Goal: Task Accomplishment & Management: Manage account settings

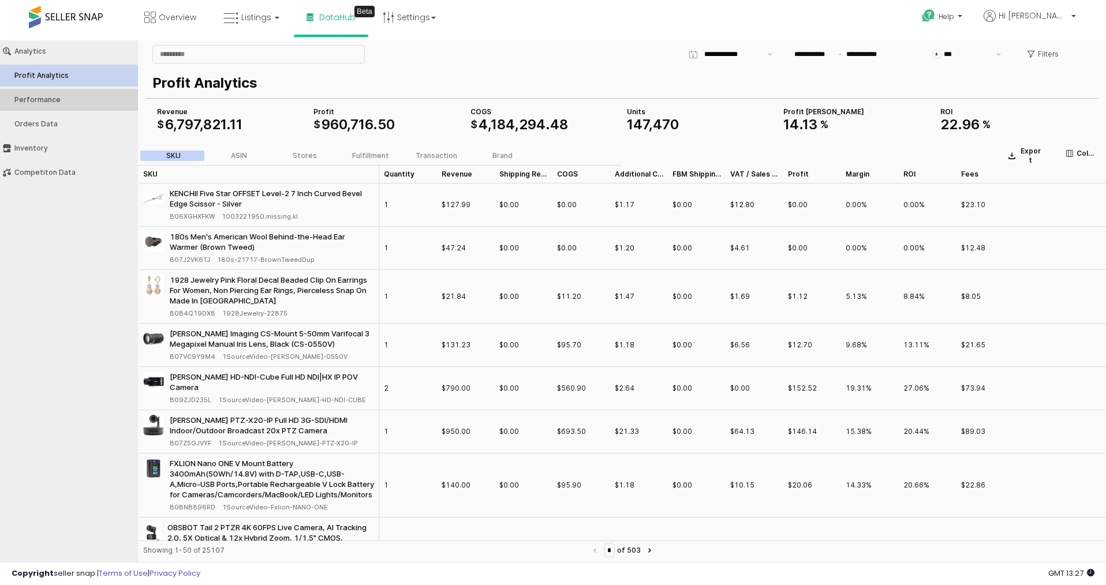
click at [78, 104] on button "Performance" at bounding box center [69, 100] width 146 height 22
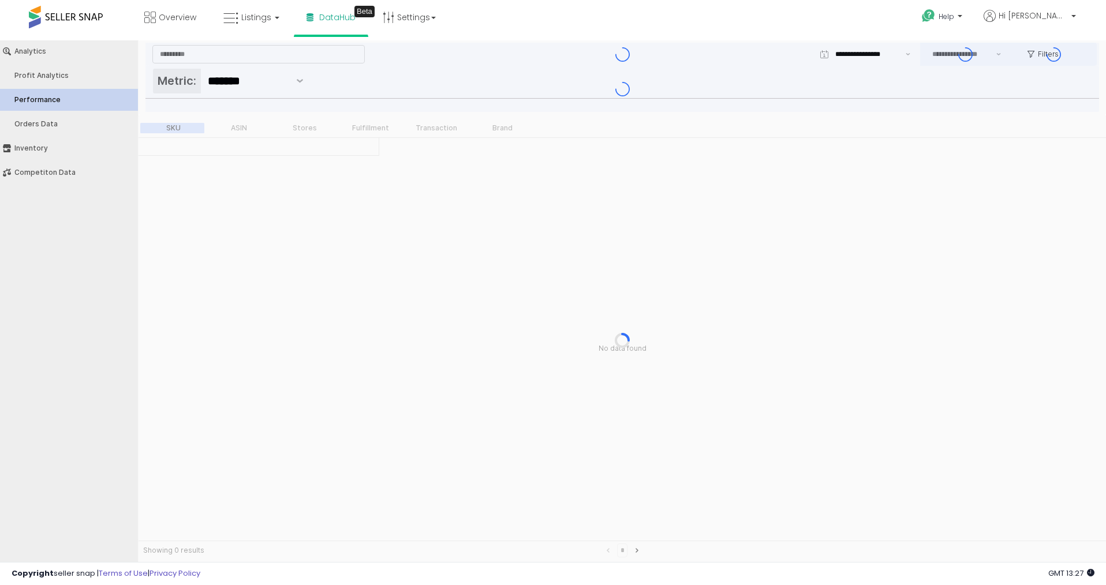
type input "***"
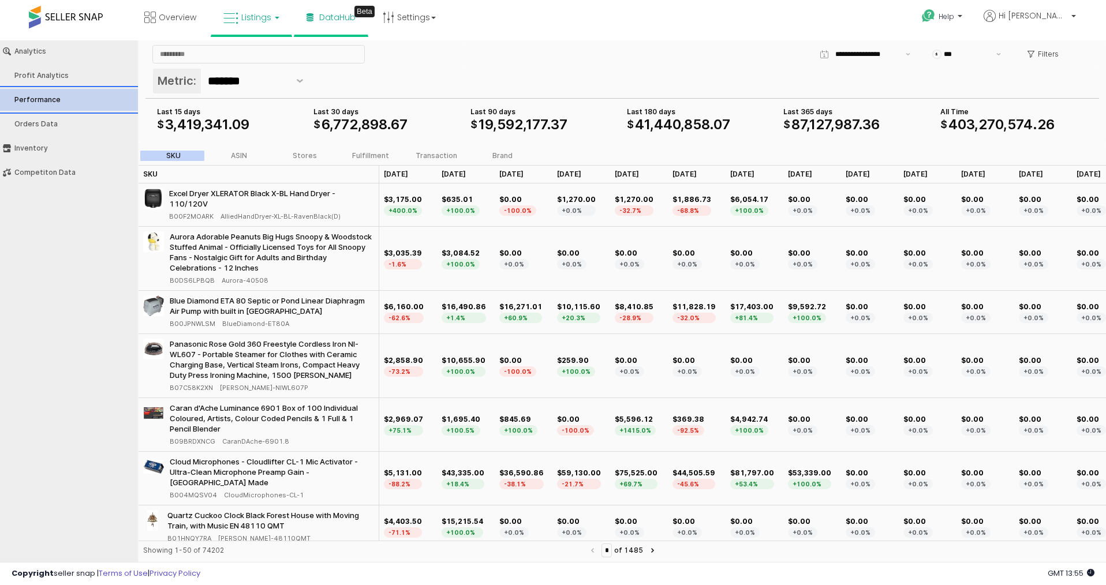
click at [241, 23] on span "Listings" at bounding box center [256, 18] width 30 height 12
click at [644, 9] on div "Overview Listings DataHub Beta" at bounding box center [356, 24] width 731 height 49
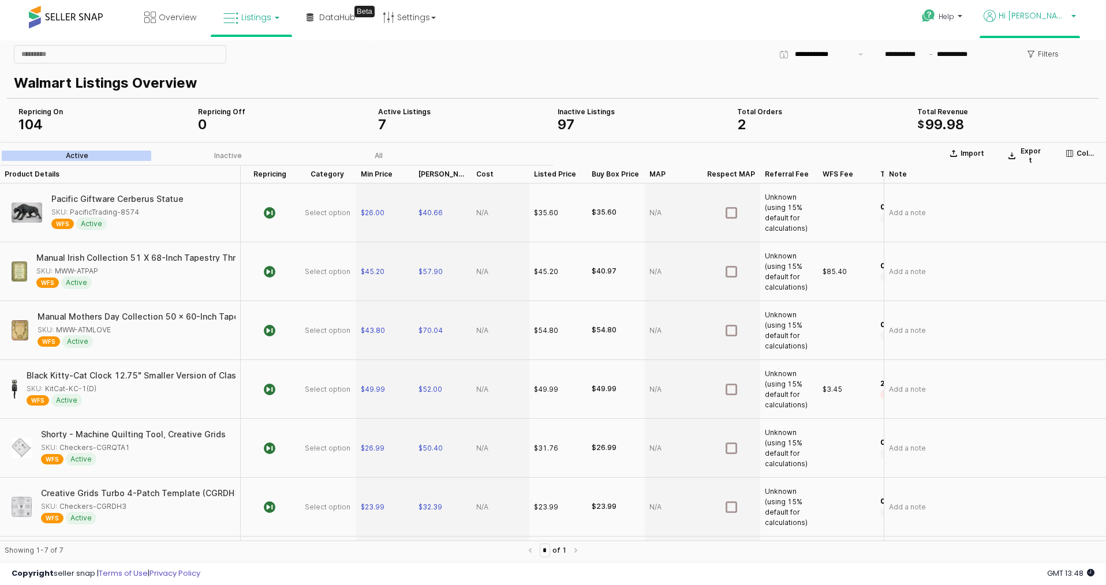
click at [1051, 18] on span "Hi [PERSON_NAME]" at bounding box center [1032, 16] width 69 height 12
click at [1026, 58] on link "Account" at bounding box center [1027, 59] width 31 height 11
click at [660, 27] on div "Overview Listings DataHub Beta" at bounding box center [356, 24] width 731 height 49
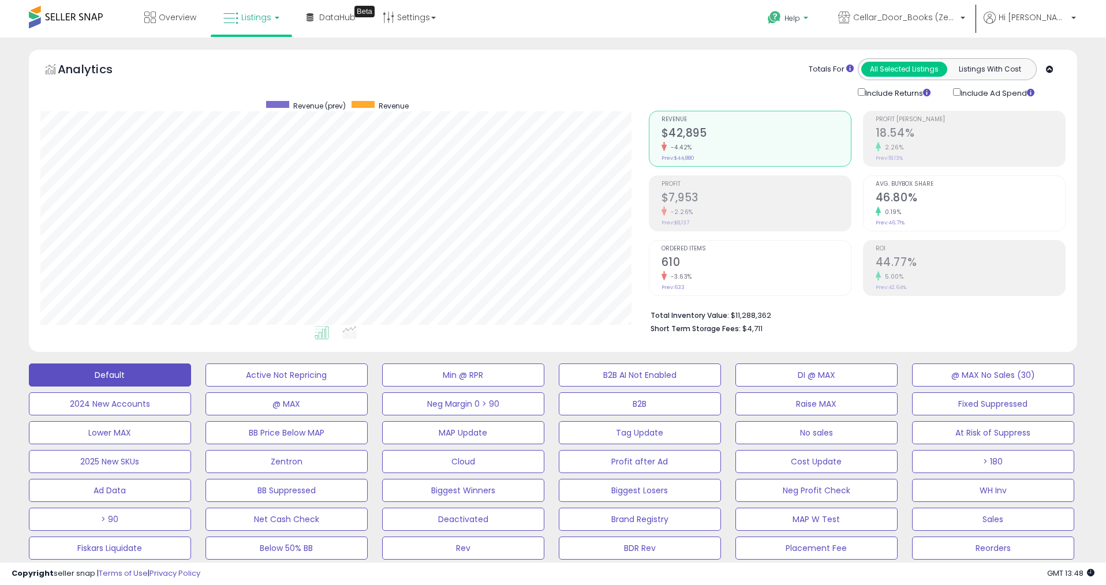
scroll to position [237, 608]
drag, startPoint x: 1049, startPoint y: 21, endPoint x: 1027, endPoint y: 50, distance: 36.2
click at [1049, 21] on span "Hi [PERSON_NAME]" at bounding box center [1032, 18] width 69 height 12
click at [1022, 57] on link "Account" at bounding box center [1027, 61] width 31 height 11
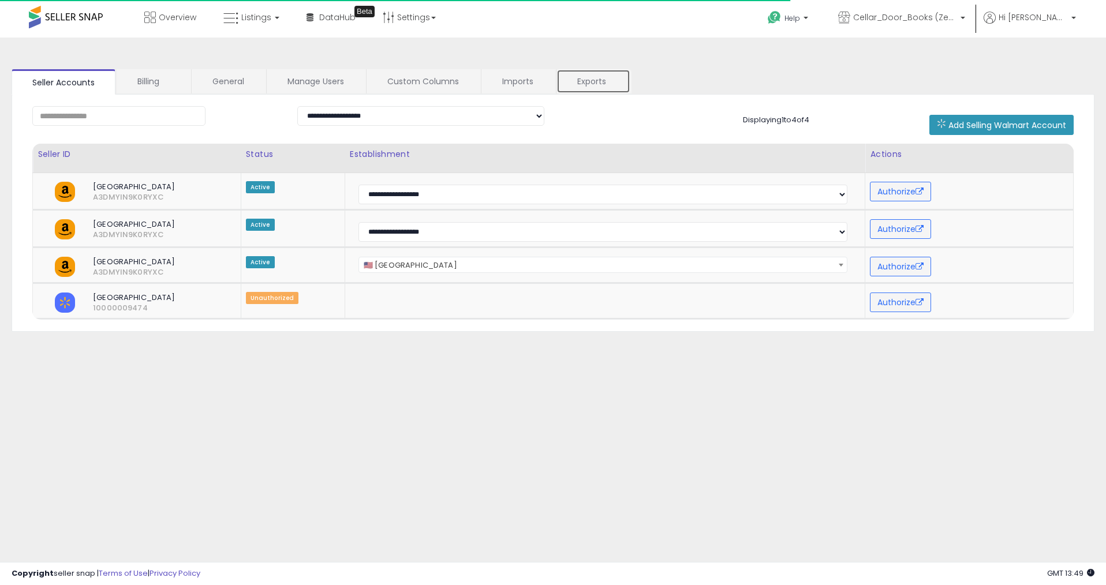
click at [583, 88] on link "Exports" at bounding box center [593, 81] width 74 height 24
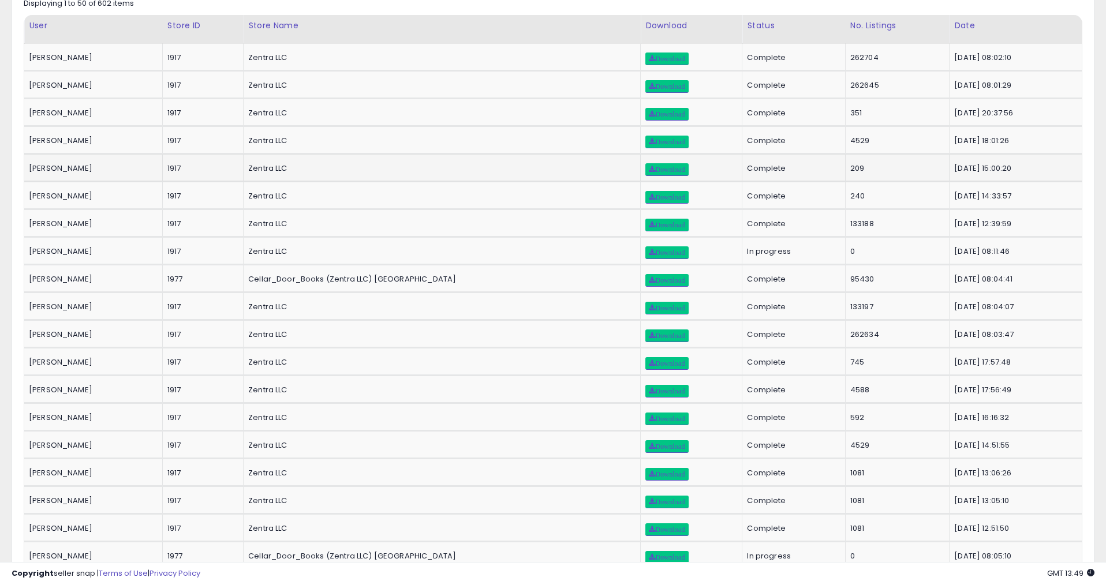
scroll to position [102, 0]
